Goal: Complete application form: Complete application form

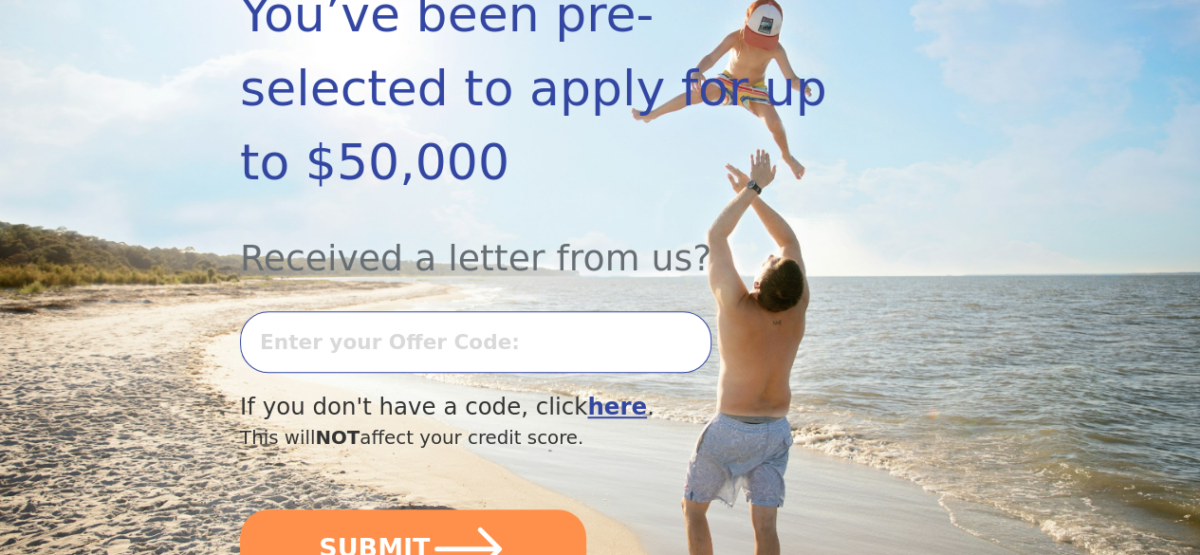
scroll to position [474, 0]
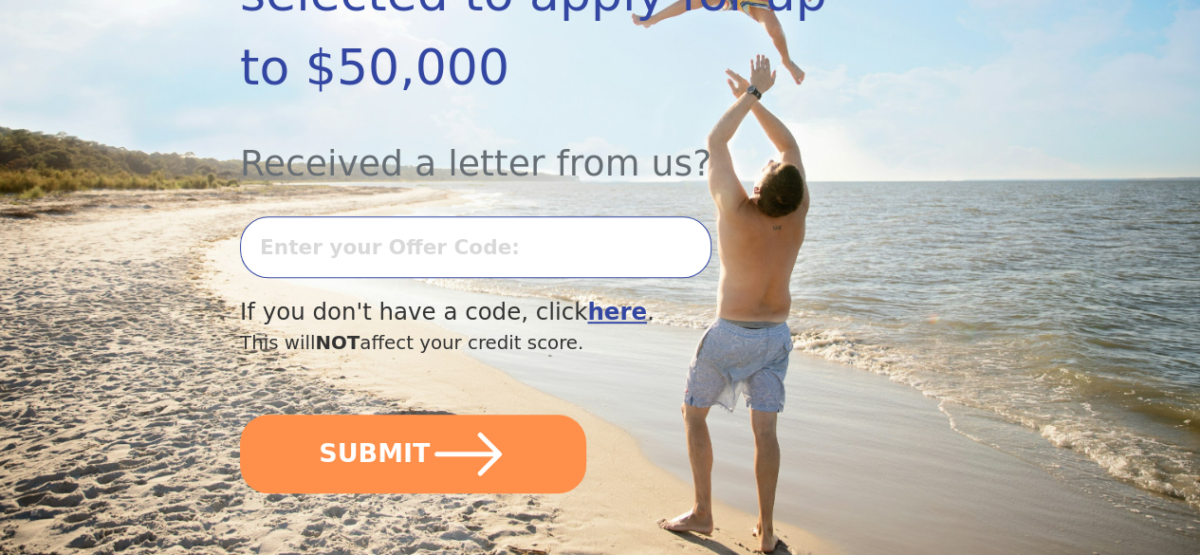
click at [406, 241] on input "text" at bounding box center [475, 247] width 471 height 62
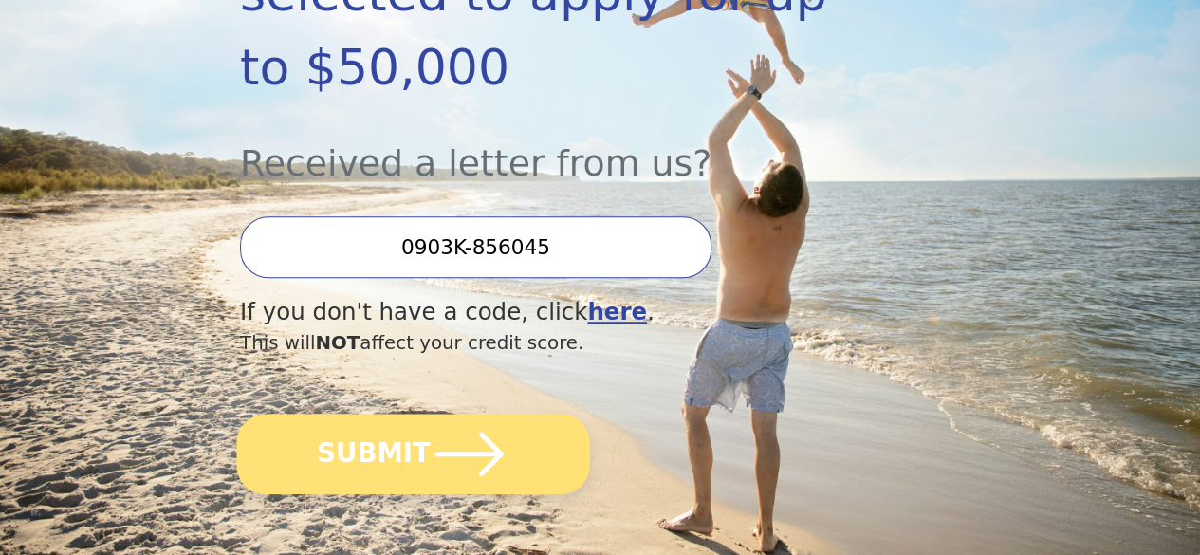
type input "0903K-856045"
click at [376, 494] on button "SUBMIT" at bounding box center [412, 454] width 353 height 81
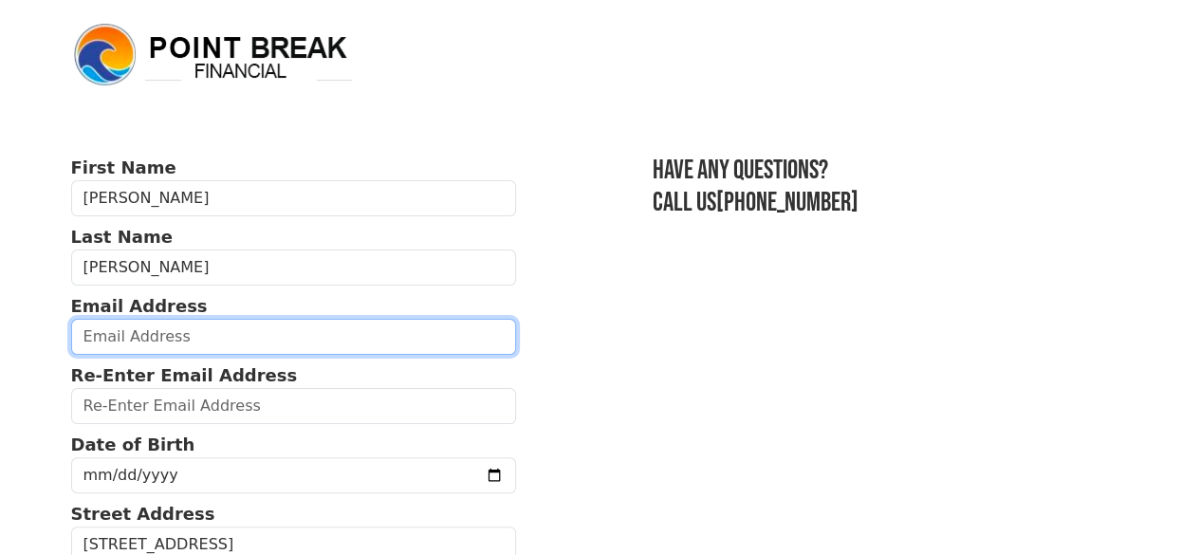
click at [128, 352] on input "email" at bounding box center [294, 337] width 446 height 36
type input "shandriashaw@yahoo.com"
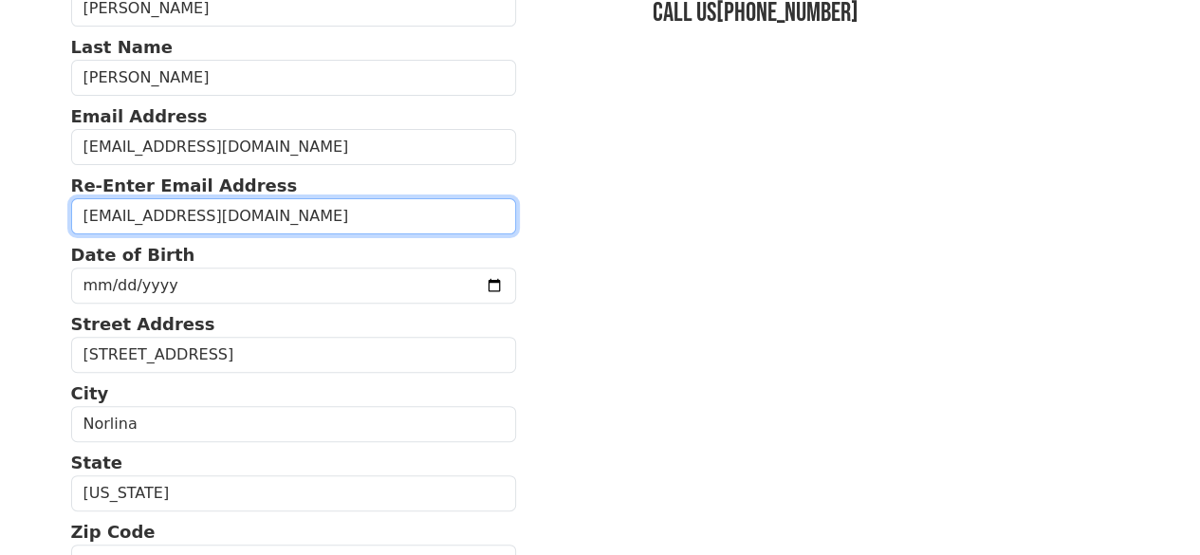
scroll to position [285, 0]
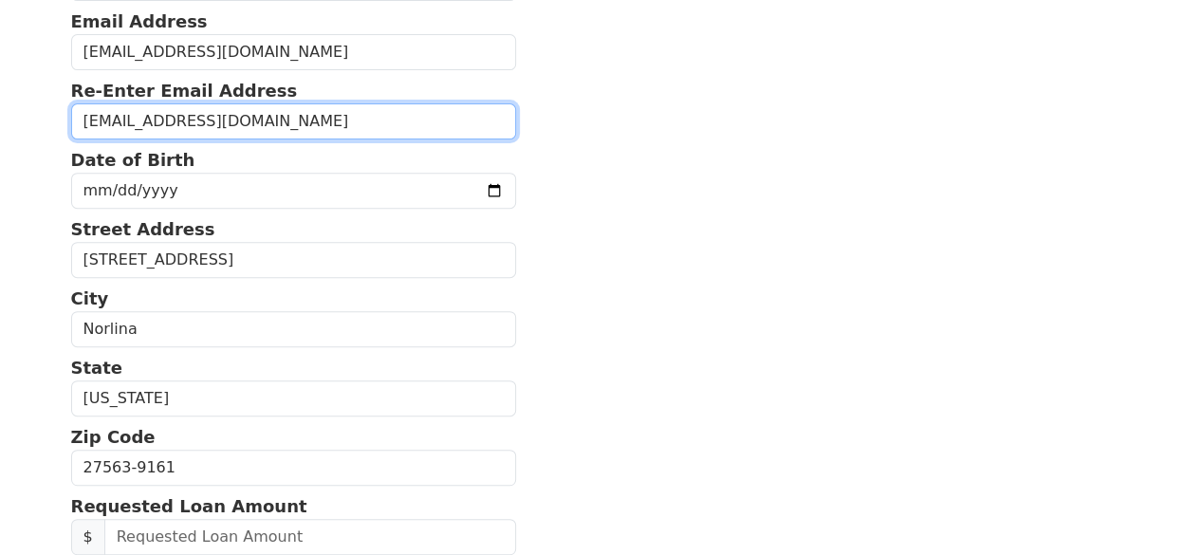
type input "shandriashaw@yahoo.com"
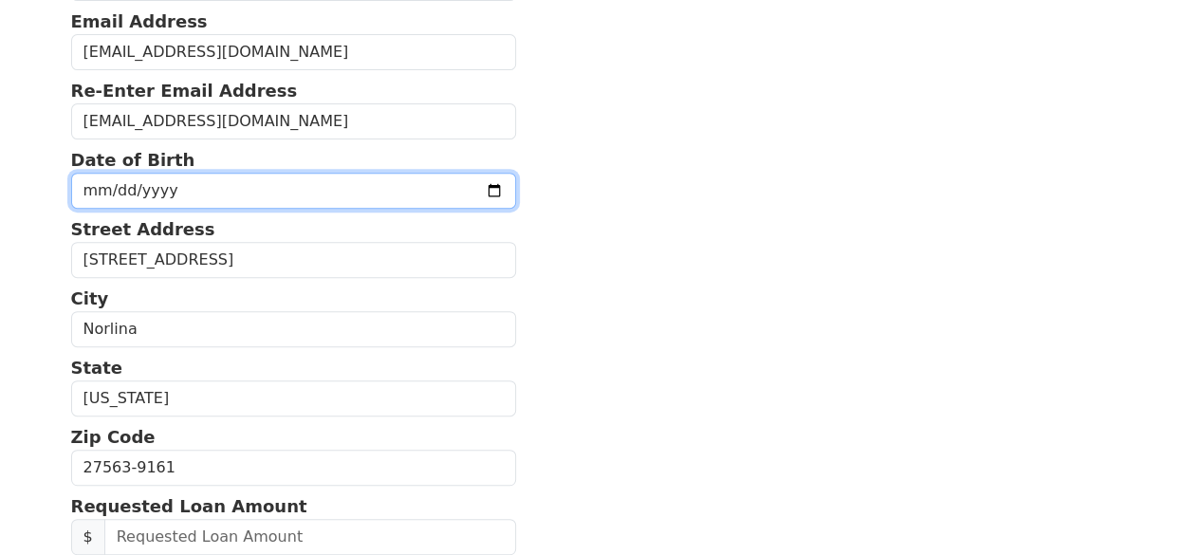
click at [83, 207] on input "date" at bounding box center [294, 191] width 446 height 36
type input "1985-01-20"
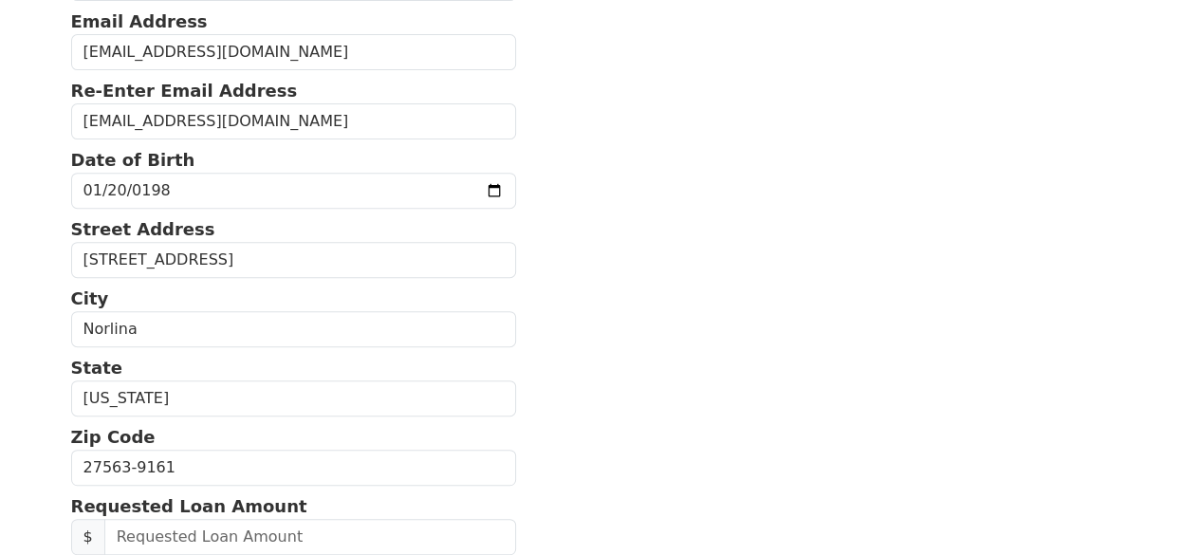
click at [582, 205] on section "First Name Shandria Last Name Rudd Email Address shandriashaw@yahoo.com Re-Ente…" at bounding box center [600, 468] width 1059 height 1196
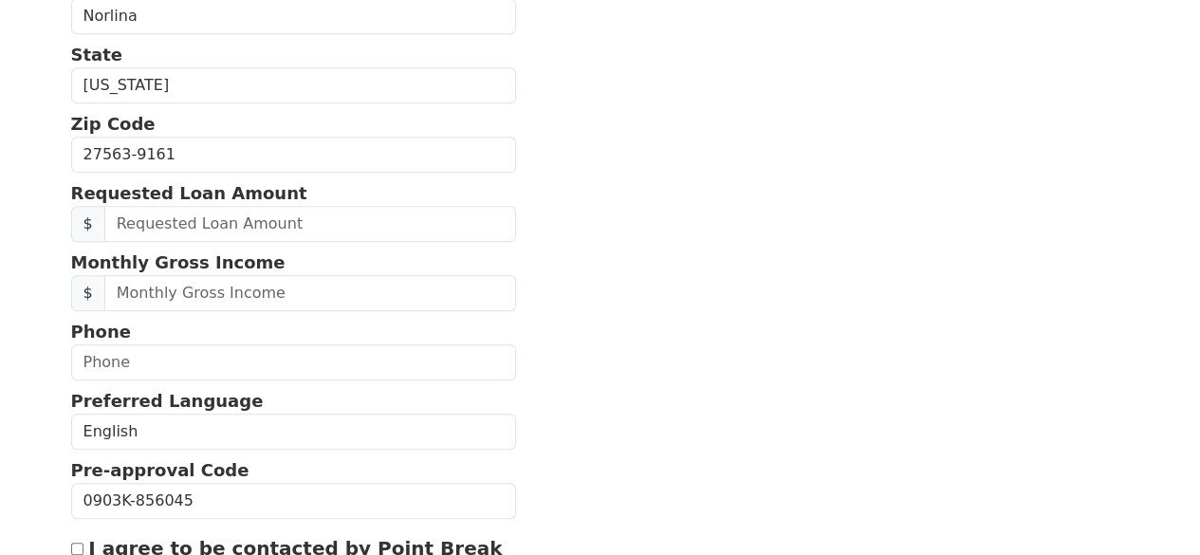
scroll to position [569, 0]
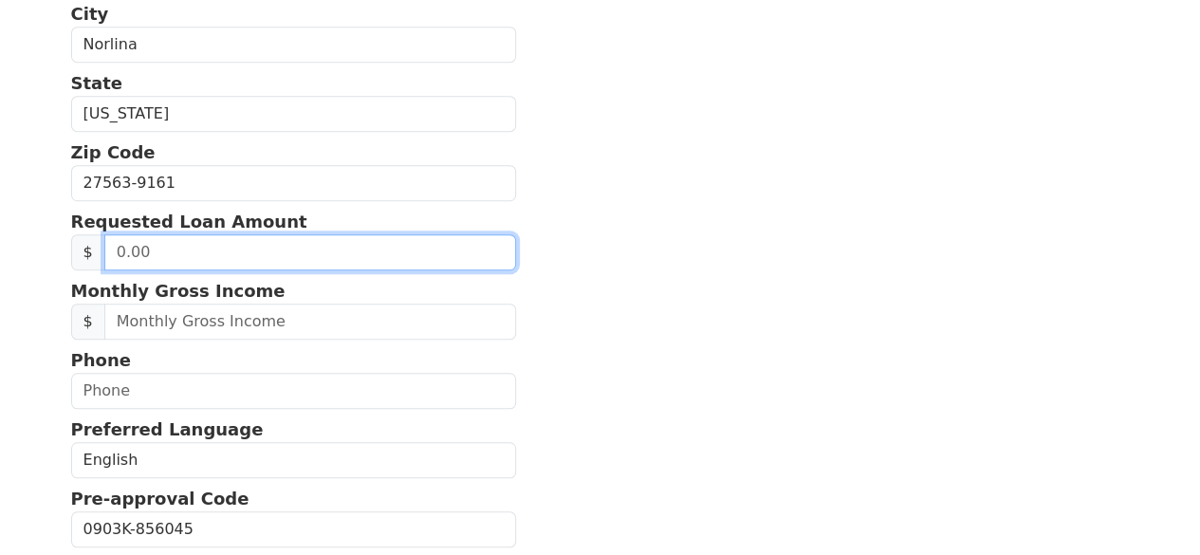
click at [264, 270] on input "text" at bounding box center [310, 252] width 412 height 36
type input "10,000.00"
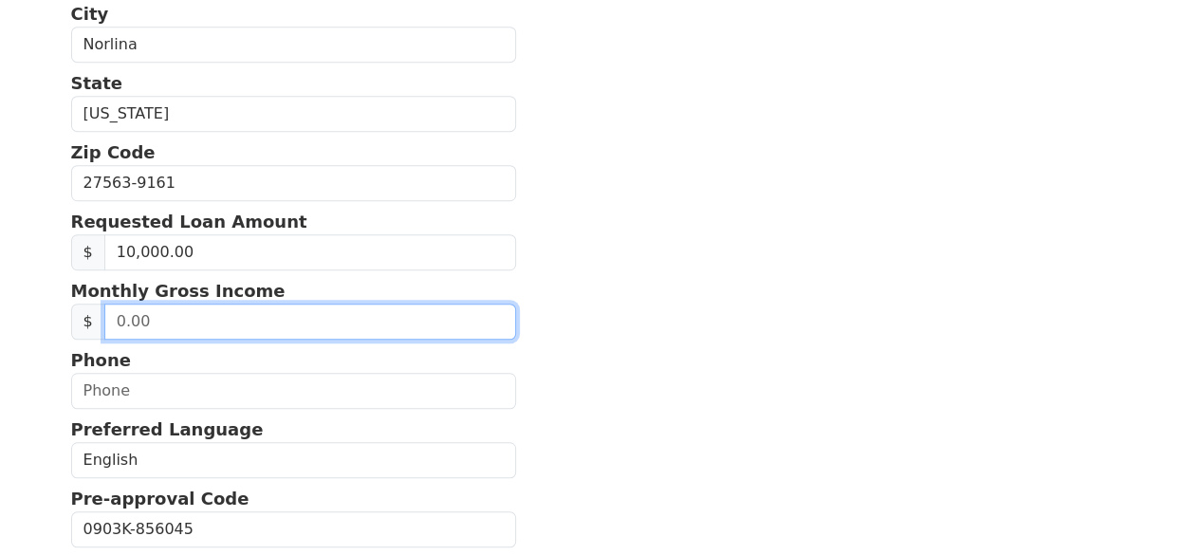
click at [209, 340] on input "text" at bounding box center [310, 322] width 412 height 36
type input "5,500.00"
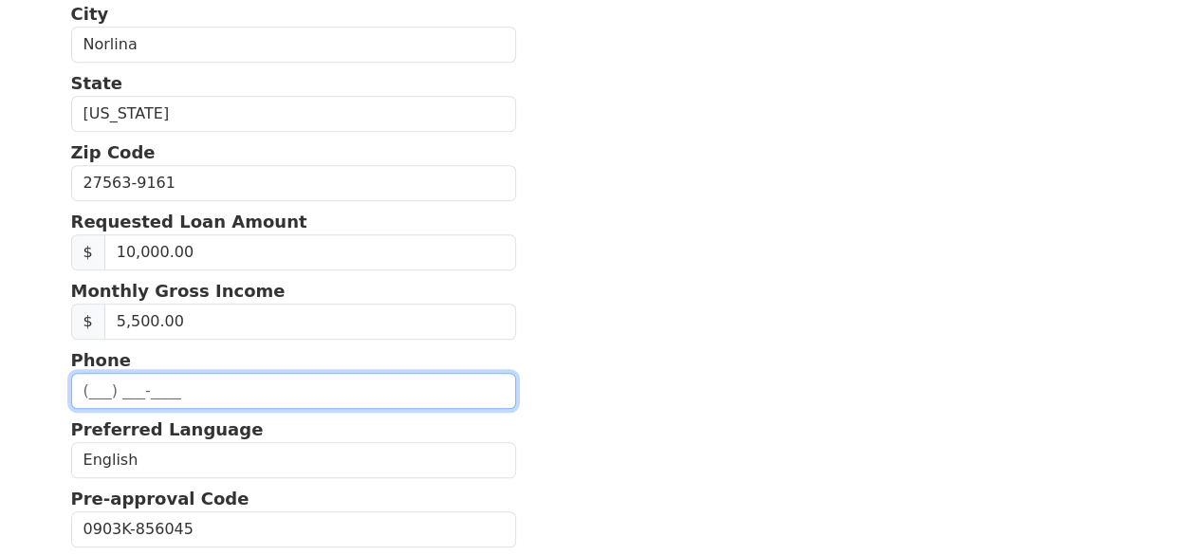
click at [169, 409] on input "text" at bounding box center [294, 391] width 446 height 36
type input "(252) 213-6973"
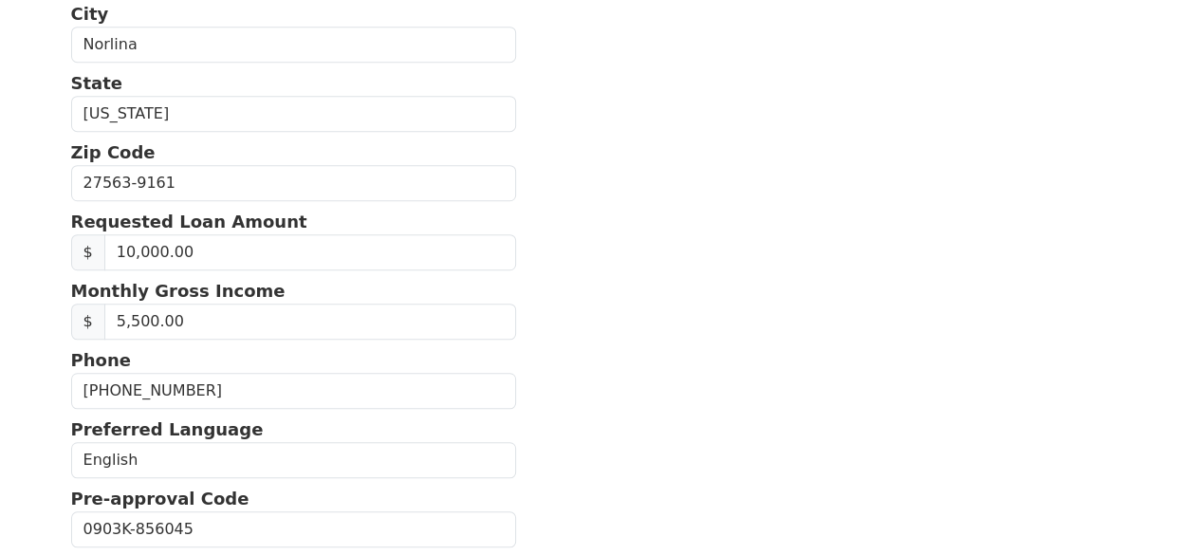
click at [493, 375] on section "First Name Shandria Last Name Rudd Email Address shandriashaw@yahoo.com Re-Ente…" at bounding box center [600, 183] width 1059 height 1196
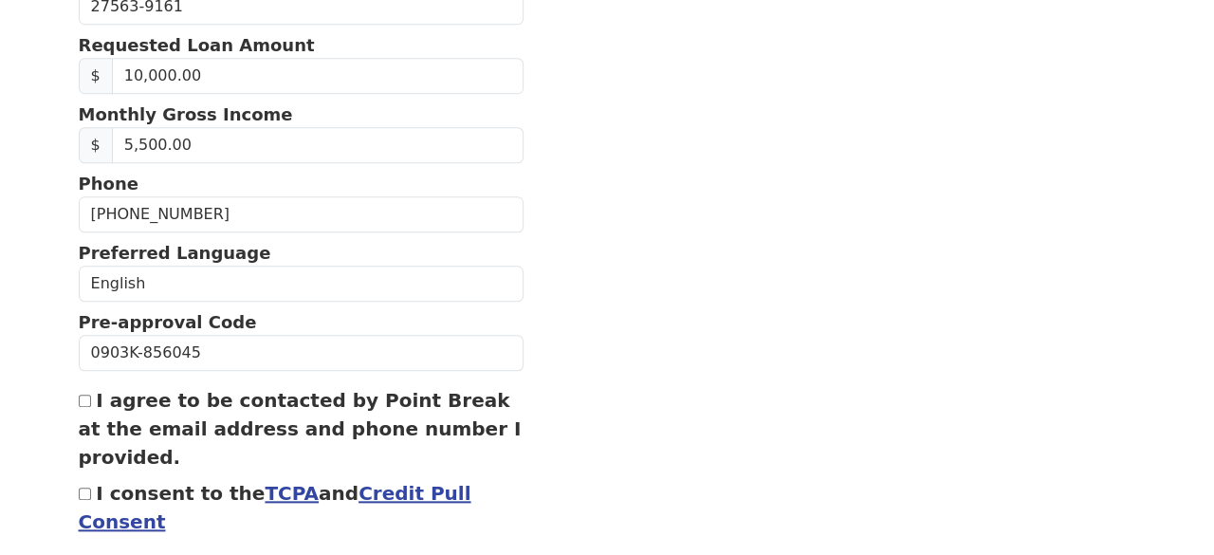
scroll to position [854, 0]
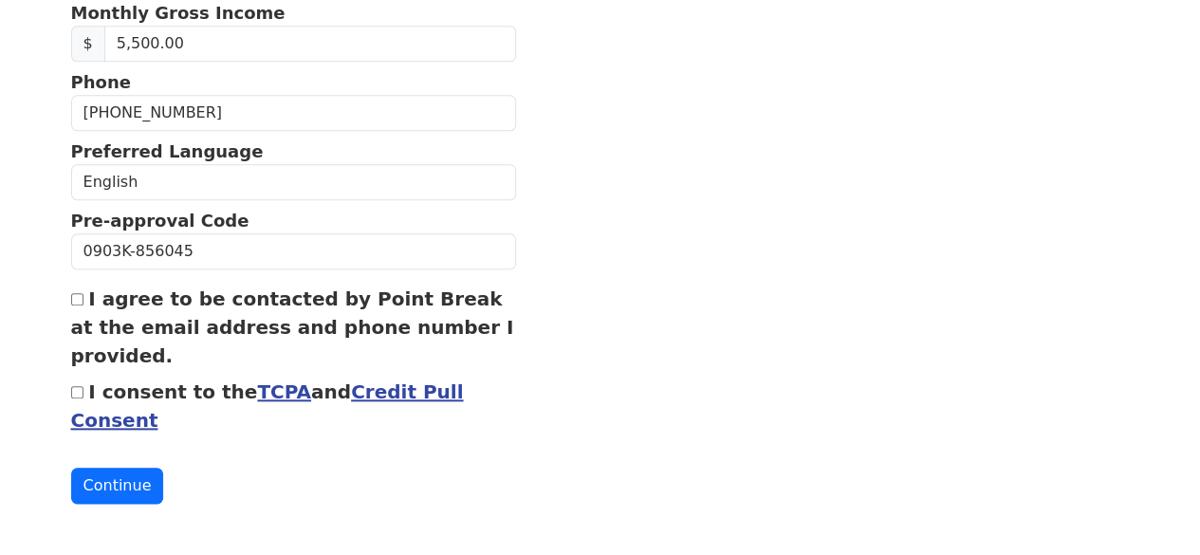
click at [394, 419] on link "Credit Pull Consent" at bounding box center [267, 405] width 393 height 51
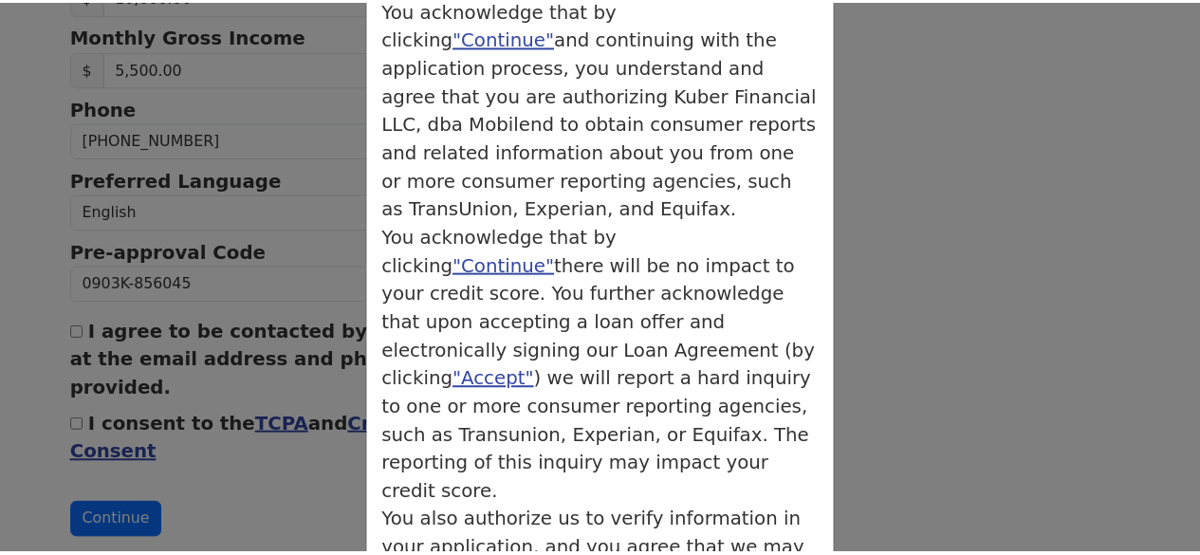
scroll to position [190, 0]
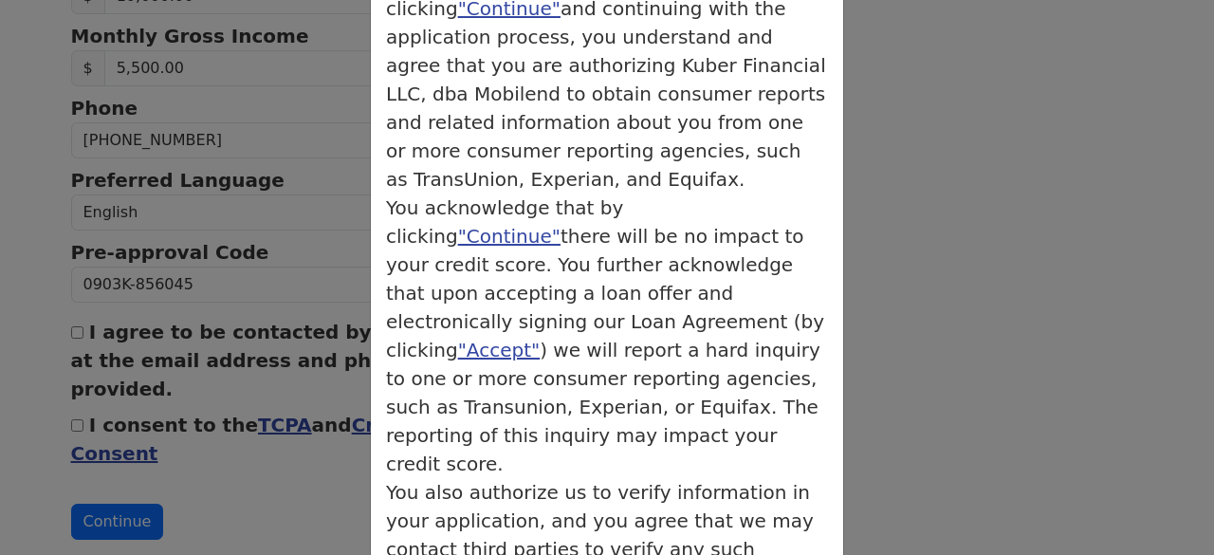
click at [311, 451] on div "× Credit Authorization Credit Authorization You acknowledge that by clicking "C…" at bounding box center [607, 277] width 1214 height 555
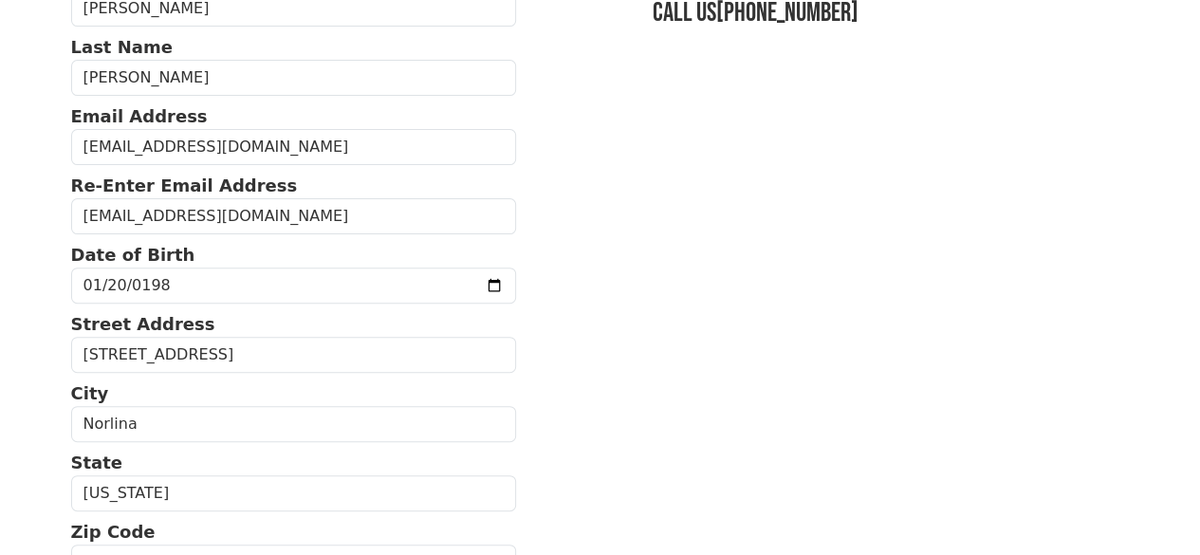
scroll to position [0, 0]
